Goal: Task Accomplishment & Management: Use online tool/utility

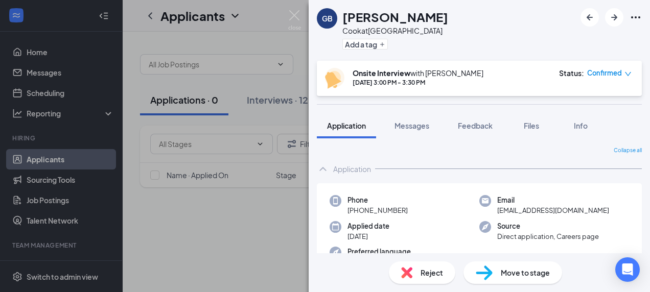
click at [537, 280] on div "Move to stage" at bounding box center [512, 272] width 99 height 22
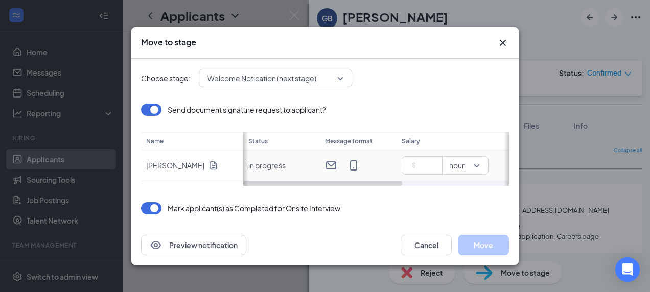
click at [416, 169] on input at bounding box center [424, 165] width 36 height 15
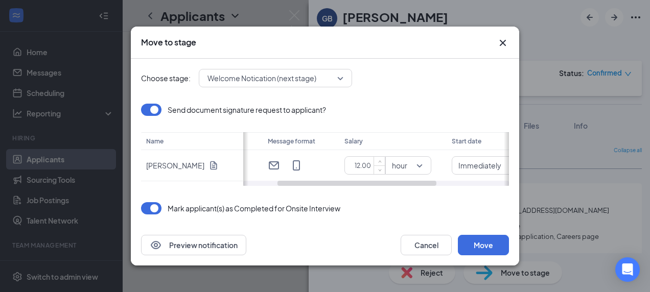
drag, startPoint x: 367, startPoint y: 184, endPoint x: 462, endPoint y: 184, distance: 94.5
click at [462, 184] on div at bounding box center [376, 183] width 266 height 5
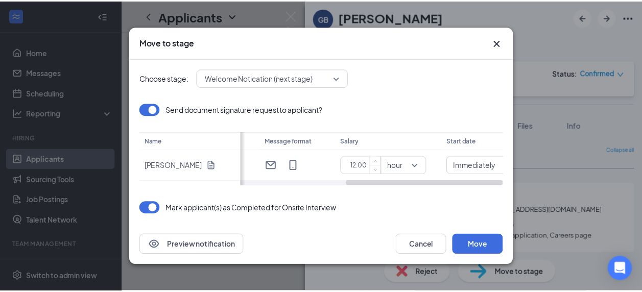
scroll to position [0, 179]
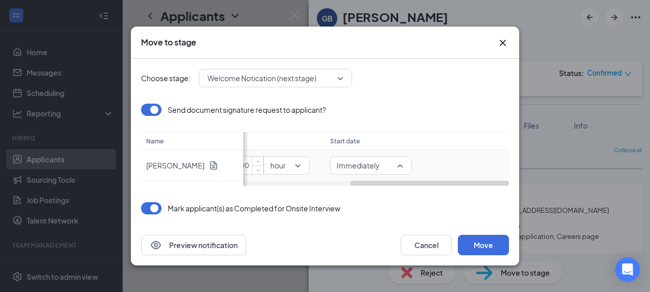
click at [355, 162] on span "Immediately" at bounding box center [358, 165] width 43 height 15
type input "12"
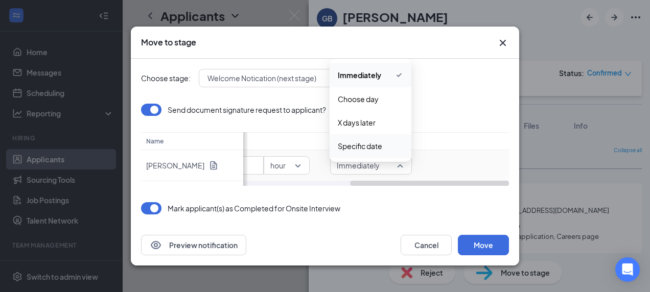
click at [354, 148] on span "Specific date" at bounding box center [360, 145] width 44 height 11
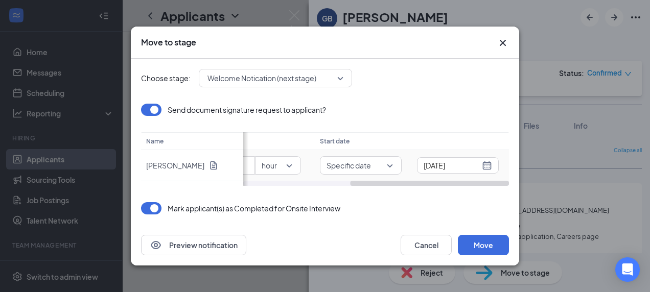
click at [486, 164] on div "[DATE]" at bounding box center [457, 165] width 68 height 11
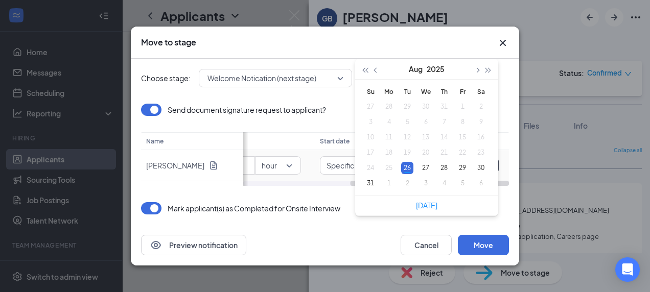
type input "[DATE]"
click at [445, 168] on div "28" at bounding box center [444, 168] width 12 height 12
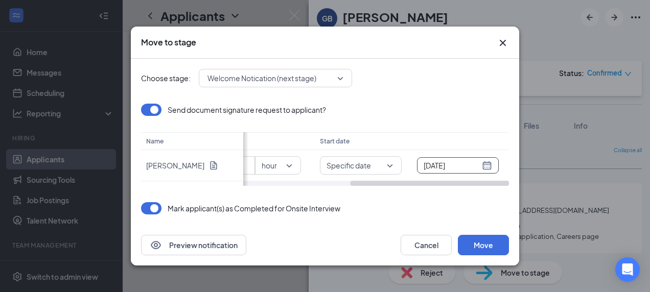
click at [413, 207] on div "Mark applicant(s) as Completed for Onsite Interview" at bounding box center [325, 208] width 368 height 12
click at [486, 246] on button "Move" at bounding box center [483, 245] width 51 height 20
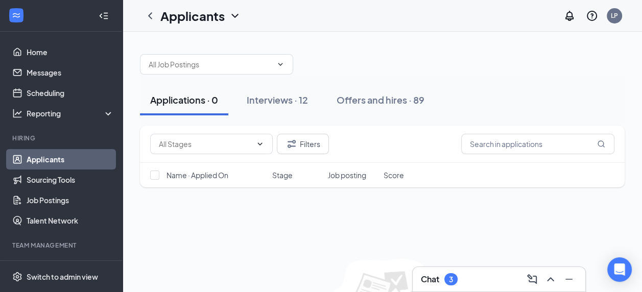
drag, startPoint x: 281, startPoint y: 99, endPoint x: 343, endPoint y: 76, distance: 66.1
click at [282, 99] on div "Interviews · 12" at bounding box center [277, 99] width 61 height 13
